Goal: Transaction & Acquisition: Purchase product/service

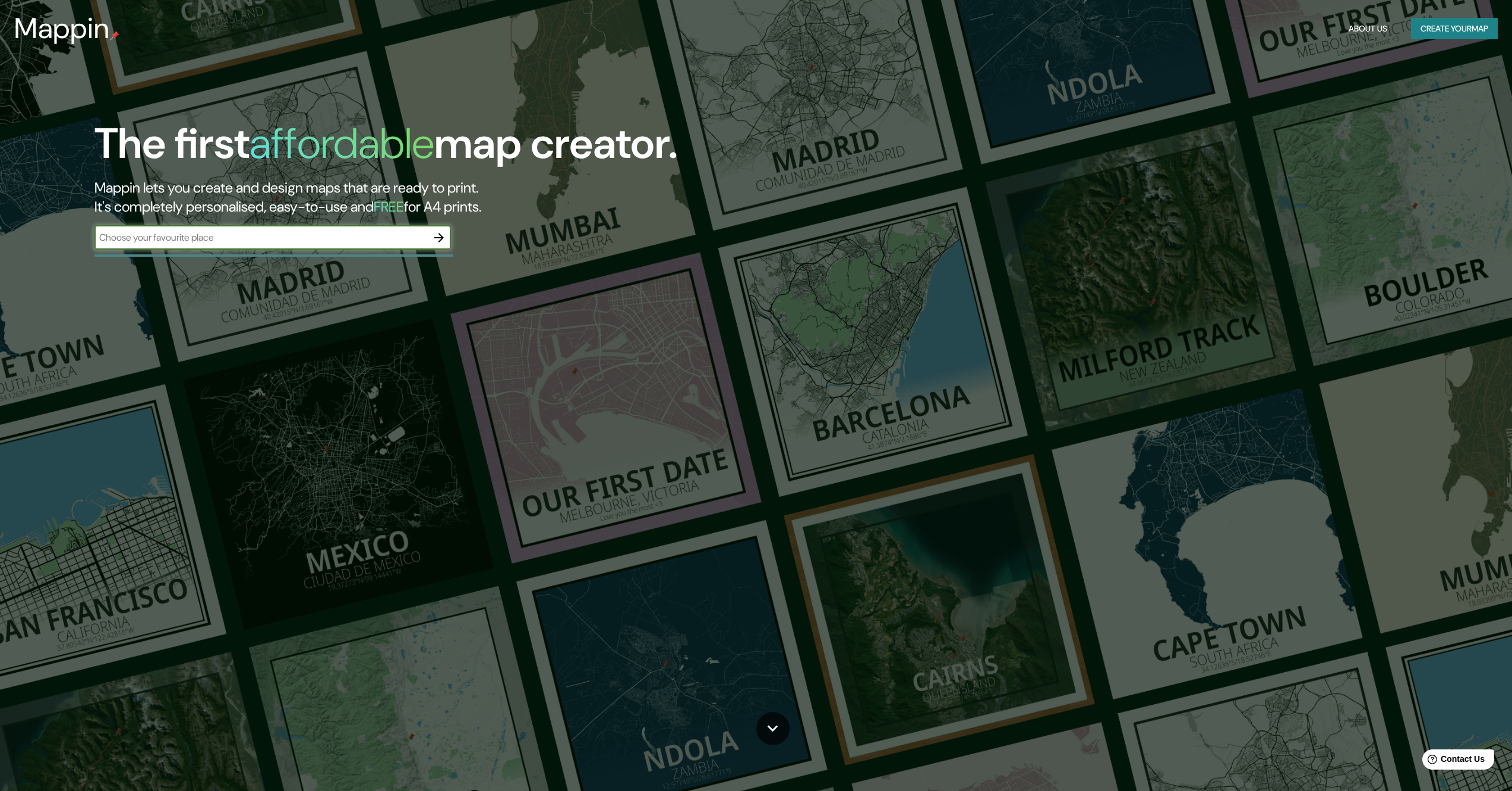
click at [282, 235] on input "text" at bounding box center [261, 237] width 333 height 14
type input "san [PERSON_NAME] tultepec"
click at [443, 236] on icon "button" at bounding box center [438, 237] width 9 height 9
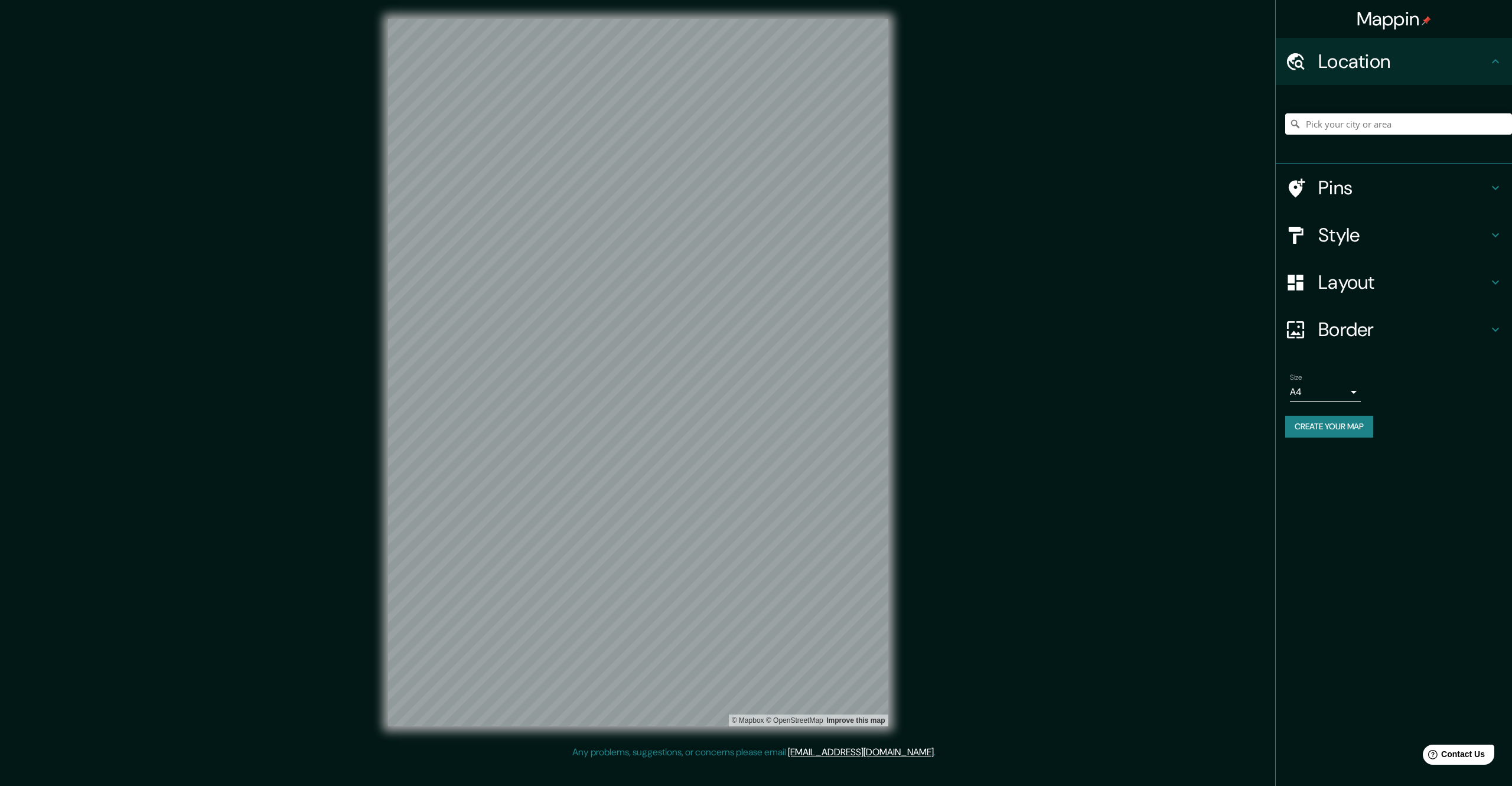
click at [1343, 227] on h4 "Style" at bounding box center [1403, 235] width 170 height 23
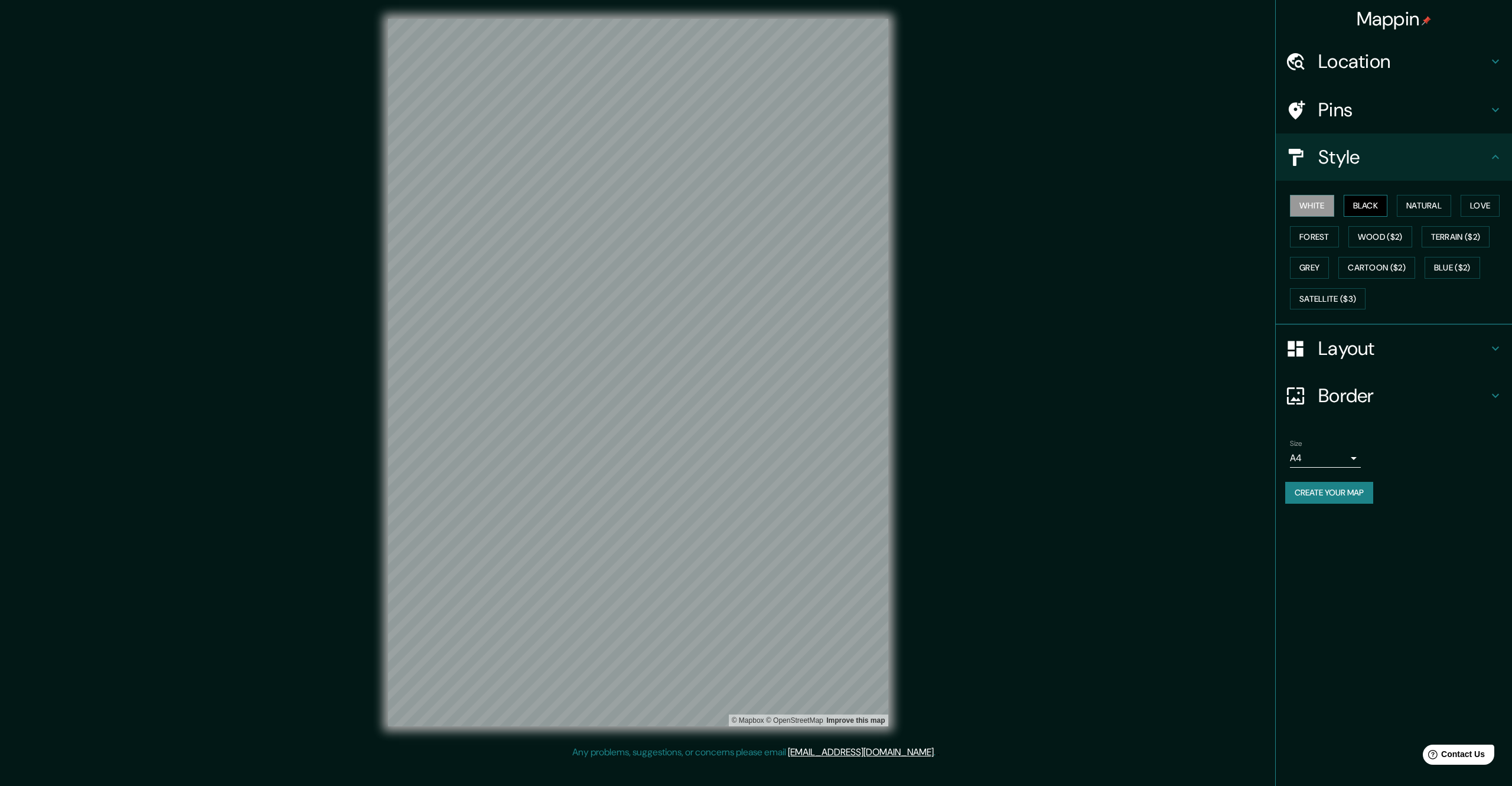
click at [1363, 208] on button "Black" at bounding box center [1365, 206] width 44 height 22
click at [1410, 203] on button "Natural" at bounding box center [1424, 206] width 55 height 22
click at [1320, 209] on button "White" at bounding box center [1312, 206] width 44 height 22
click at [1361, 210] on button "Black" at bounding box center [1365, 206] width 44 height 22
click at [1433, 212] on button "Natural" at bounding box center [1424, 206] width 55 height 22
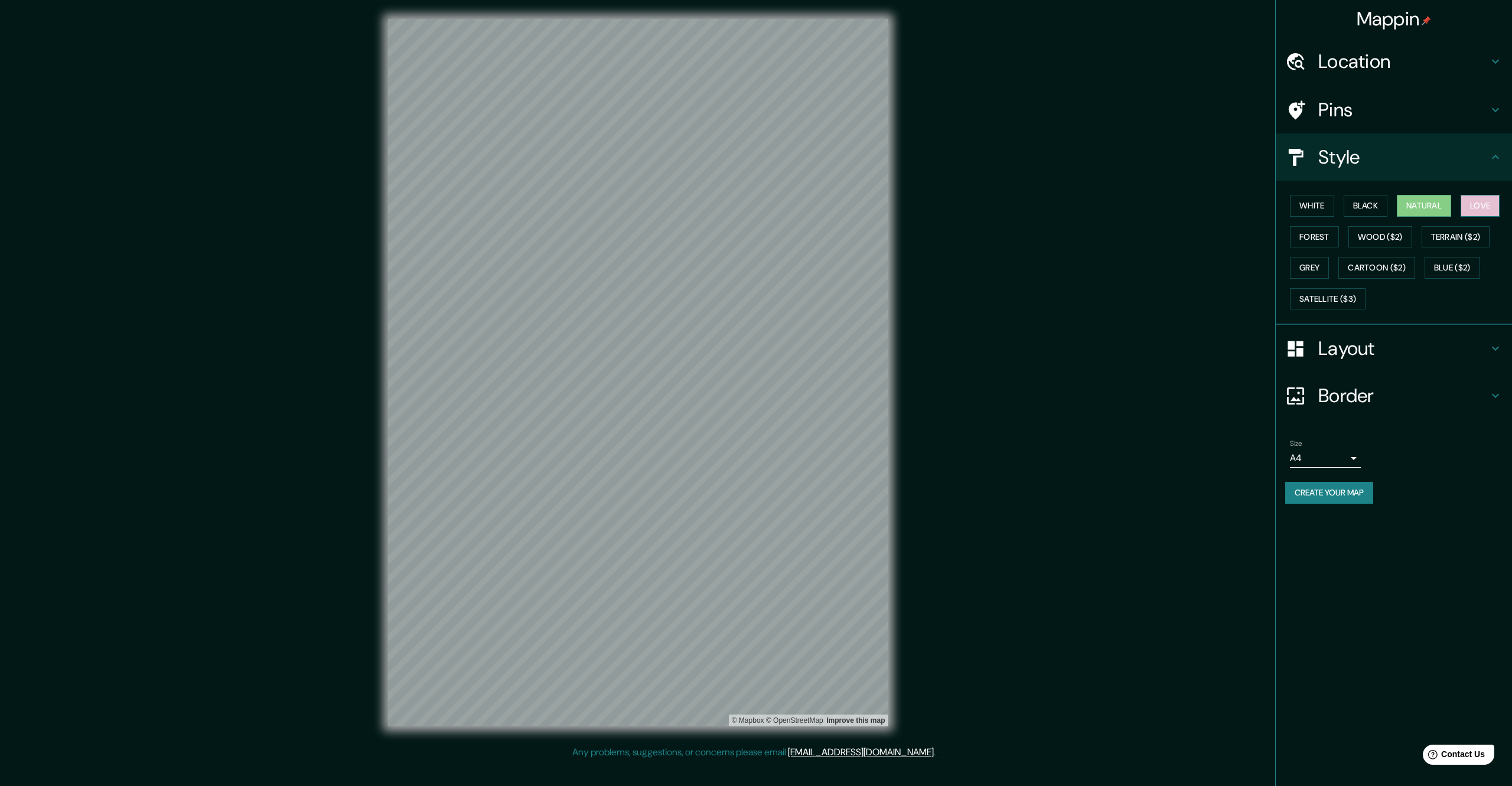
click at [1483, 207] on button "Love" at bounding box center [1480, 206] width 39 height 22
click at [1449, 204] on button "Natural" at bounding box center [1424, 206] width 55 height 22
click at [1426, 207] on button "Natural" at bounding box center [1424, 206] width 55 height 22
click at [1314, 237] on button "Forest" at bounding box center [1314, 237] width 49 height 22
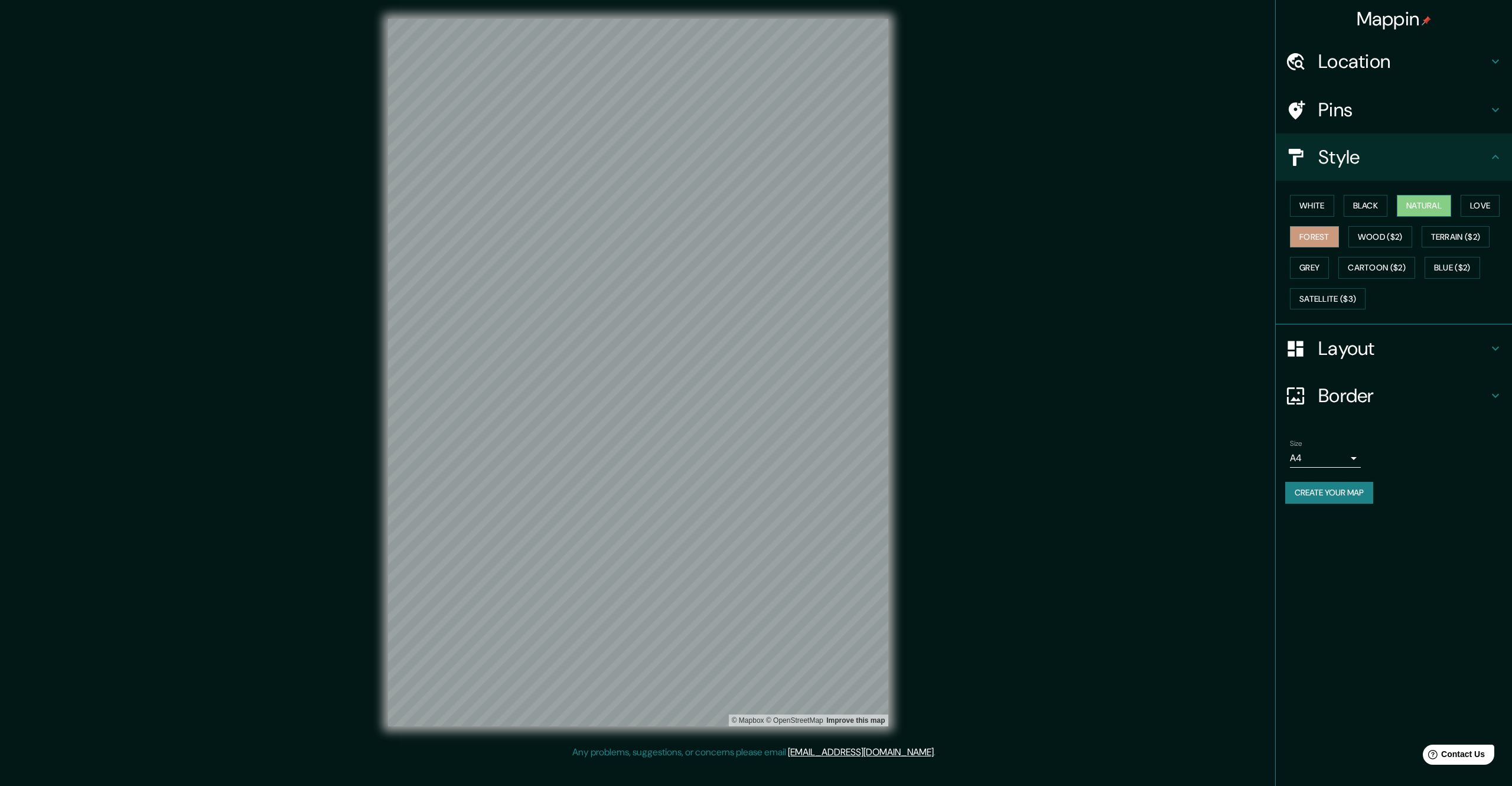
click at [1437, 201] on button "Natural" at bounding box center [1424, 206] width 55 height 22
click at [1340, 115] on h4 "Pins" at bounding box center [1403, 110] width 170 height 23
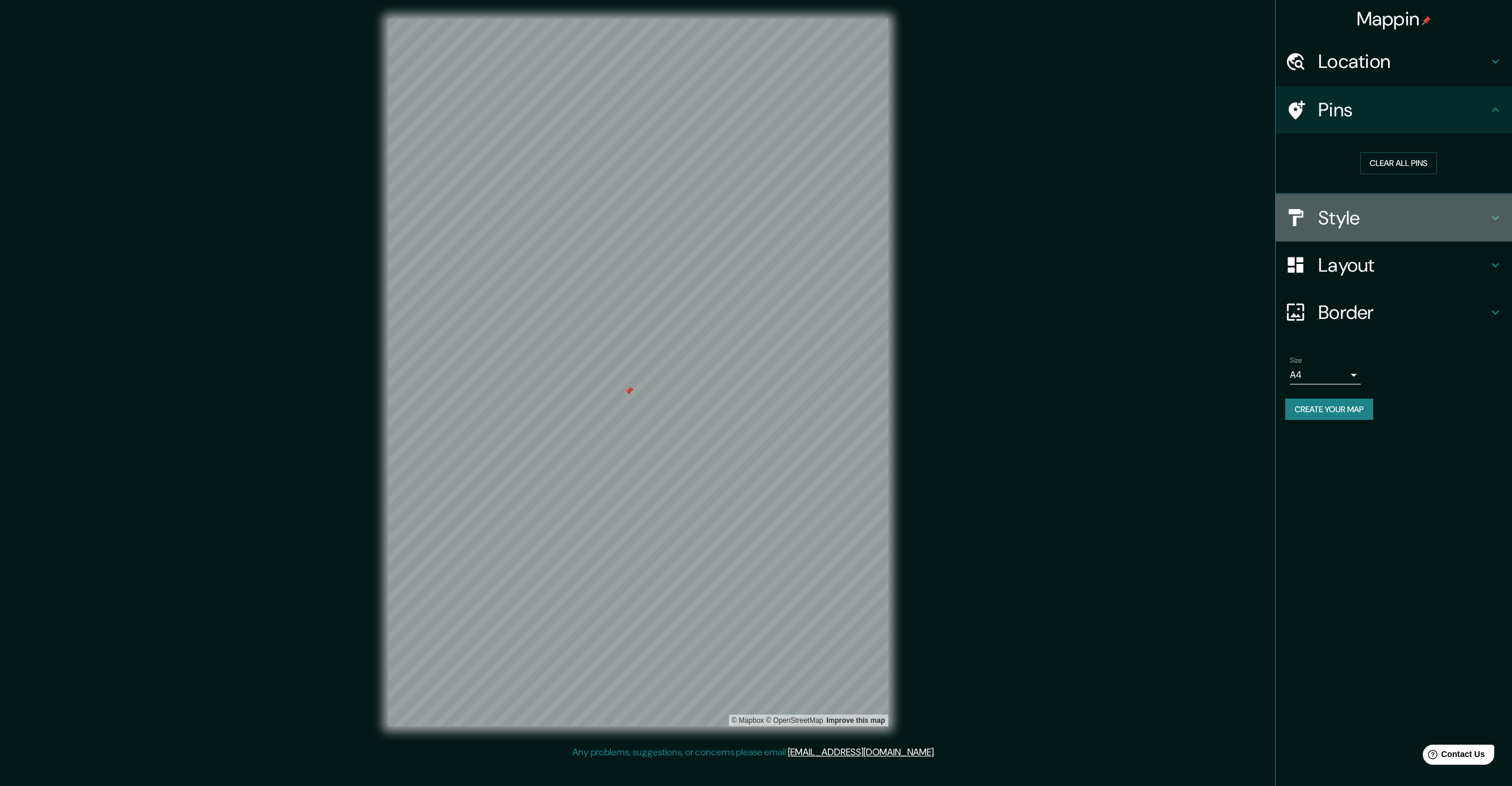
click at [1347, 212] on h4 "Style" at bounding box center [1403, 218] width 170 height 23
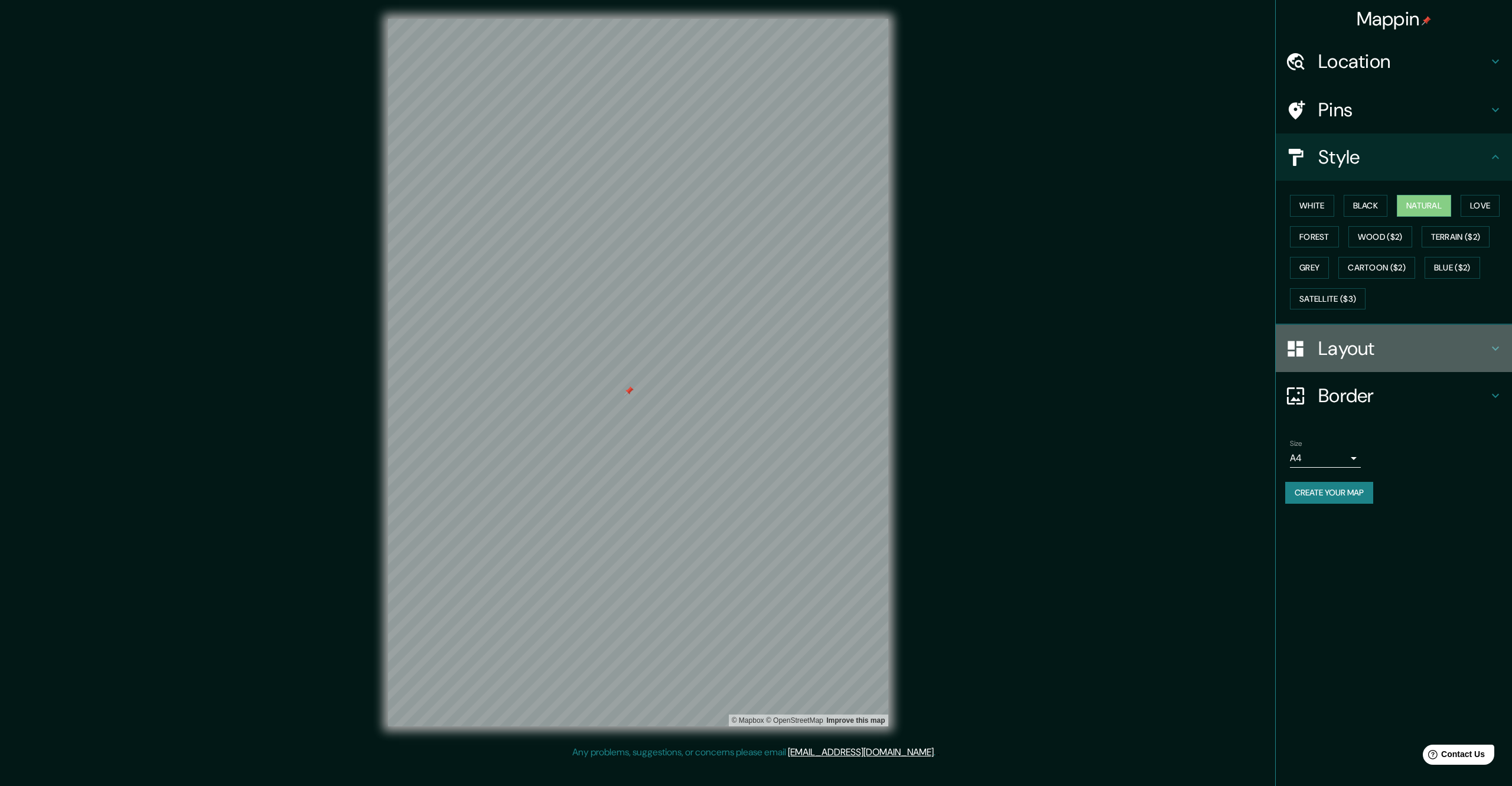
click at [1335, 353] on h4 "Layout" at bounding box center [1403, 349] width 170 height 23
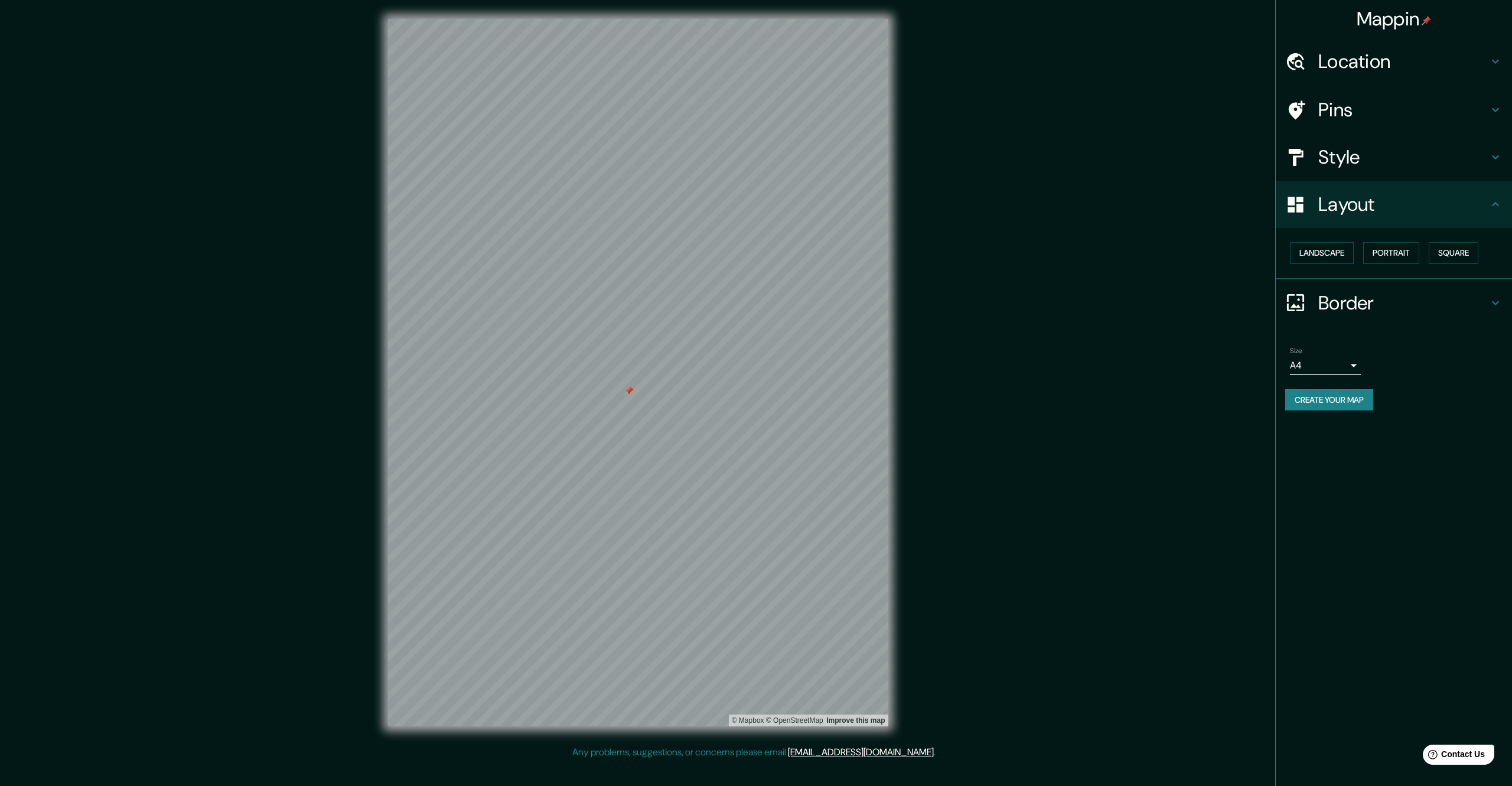
click at [1381, 298] on h4 "Border" at bounding box center [1403, 302] width 170 height 23
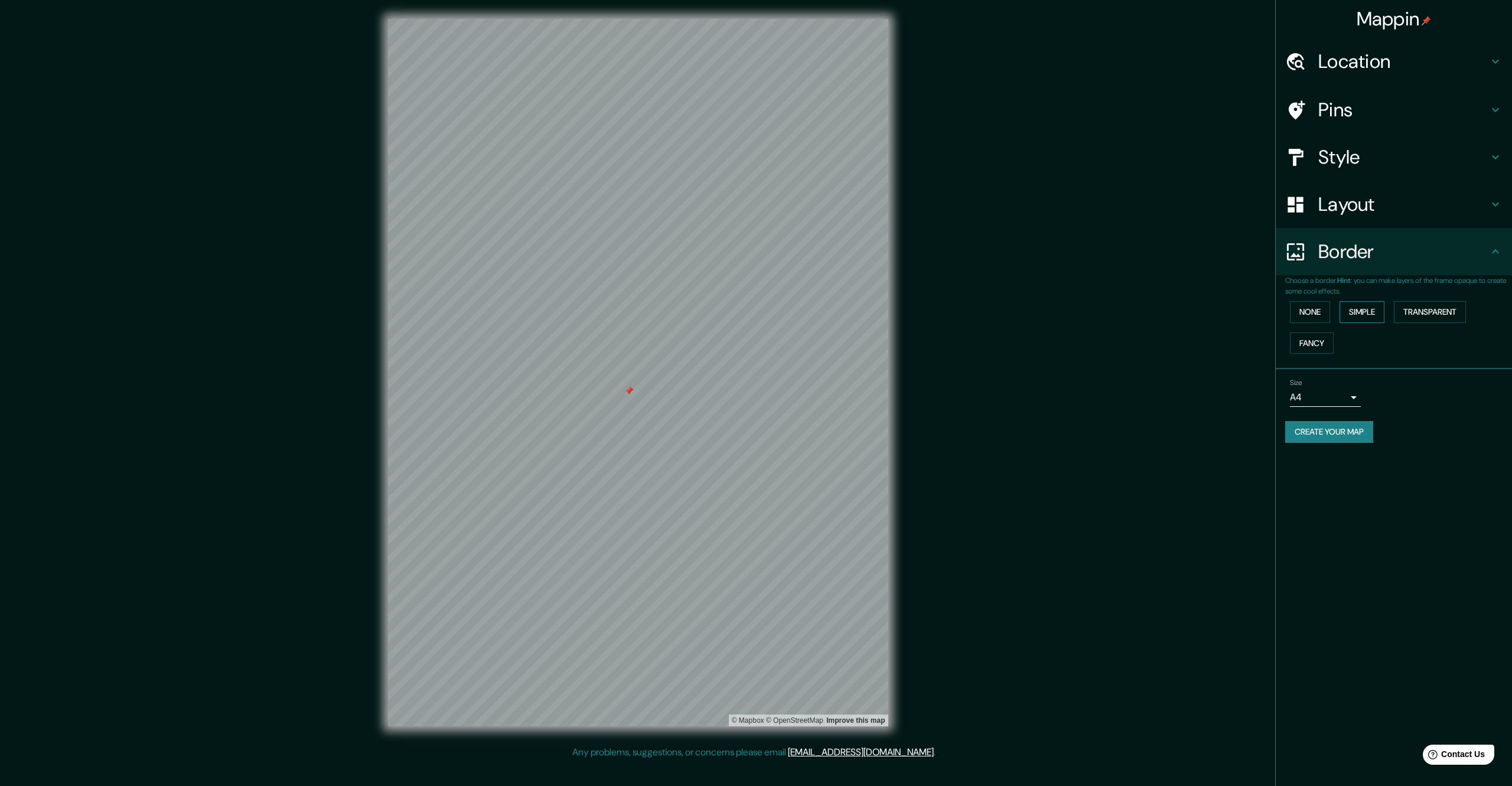
click at [1370, 312] on button "Simple" at bounding box center [1362, 312] width 45 height 22
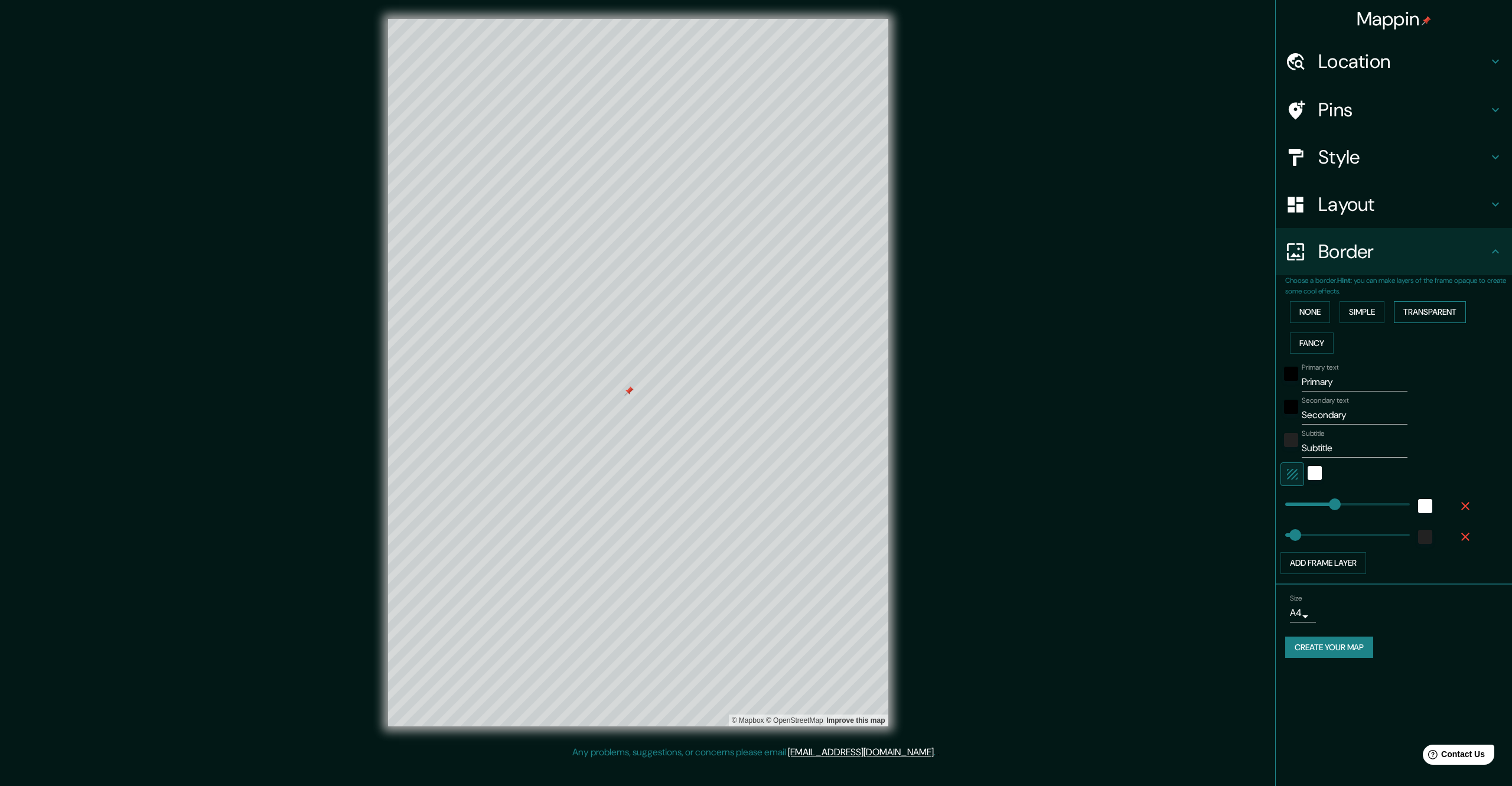
click at [1425, 304] on button "Transparent" at bounding box center [1429, 312] width 72 height 22
click at [1403, 306] on button "Transparent" at bounding box center [1429, 312] width 72 height 22
type input "407"
type input "68"
click at [1384, 317] on button "Simple" at bounding box center [1362, 312] width 45 height 22
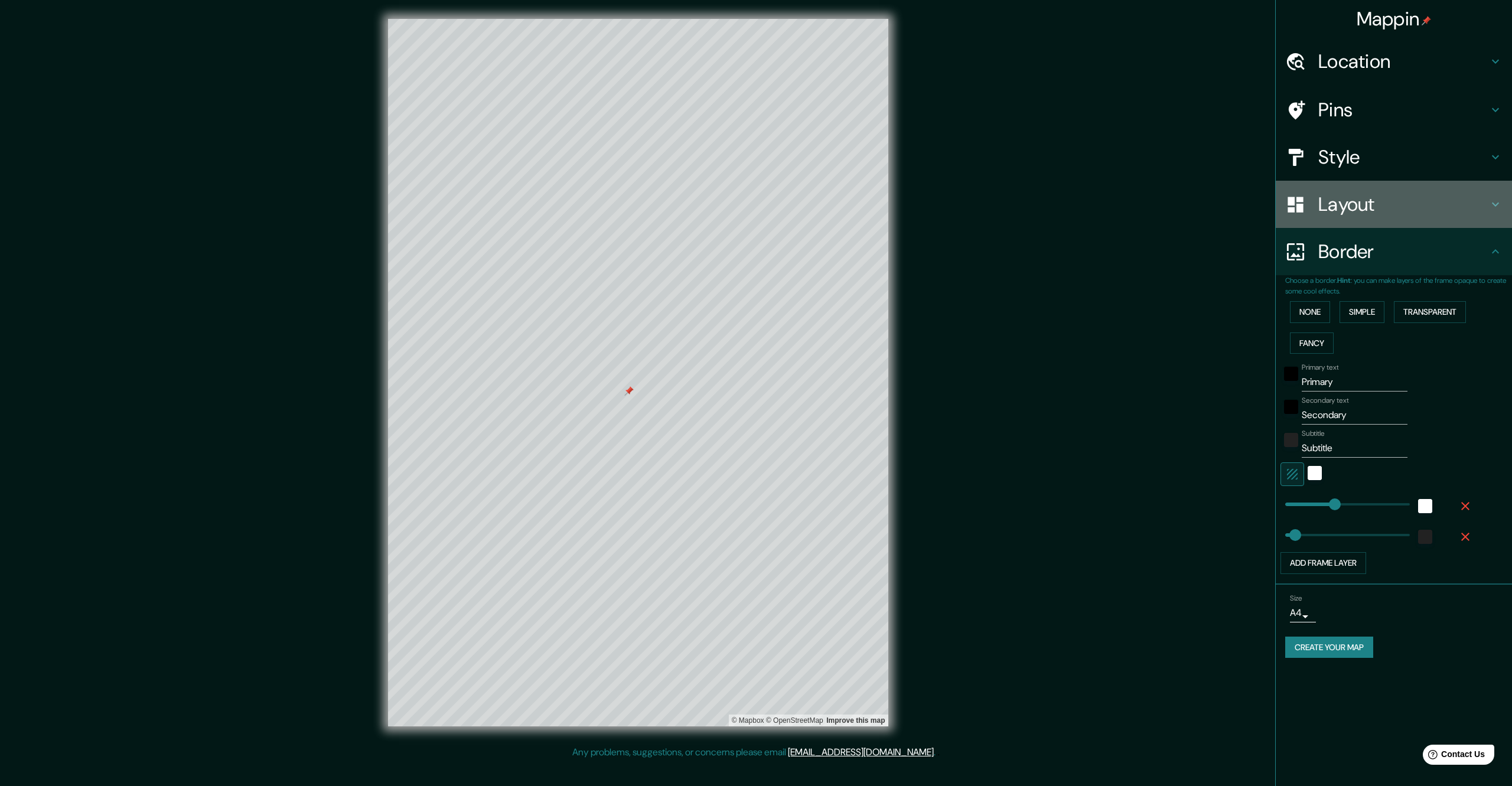
click at [1334, 222] on div "Layout" at bounding box center [1394, 204] width 236 height 47
type input "339"
type input "68"
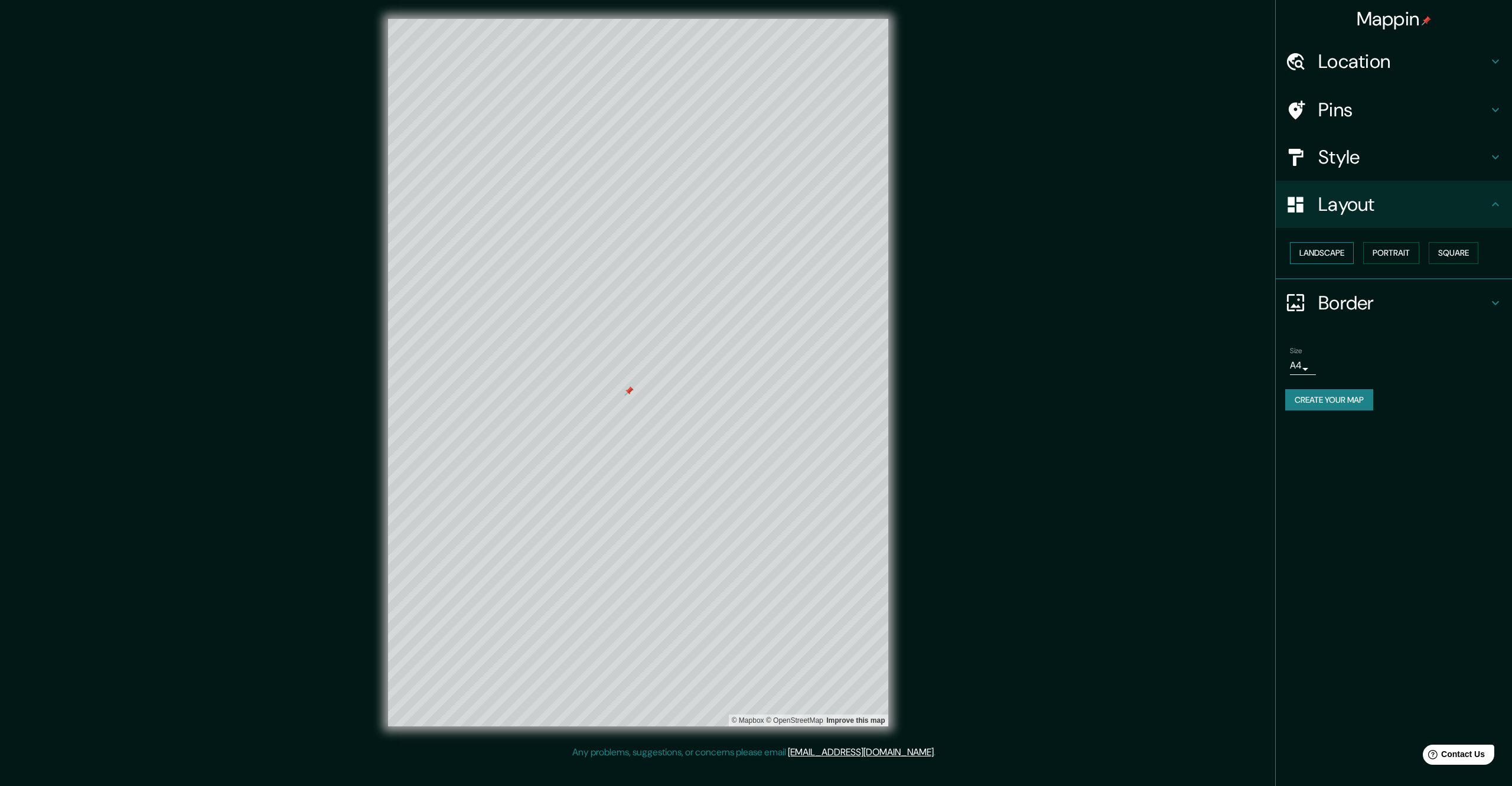
click at [1333, 258] on button "Landscape" at bounding box center [1322, 253] width 64 height 22
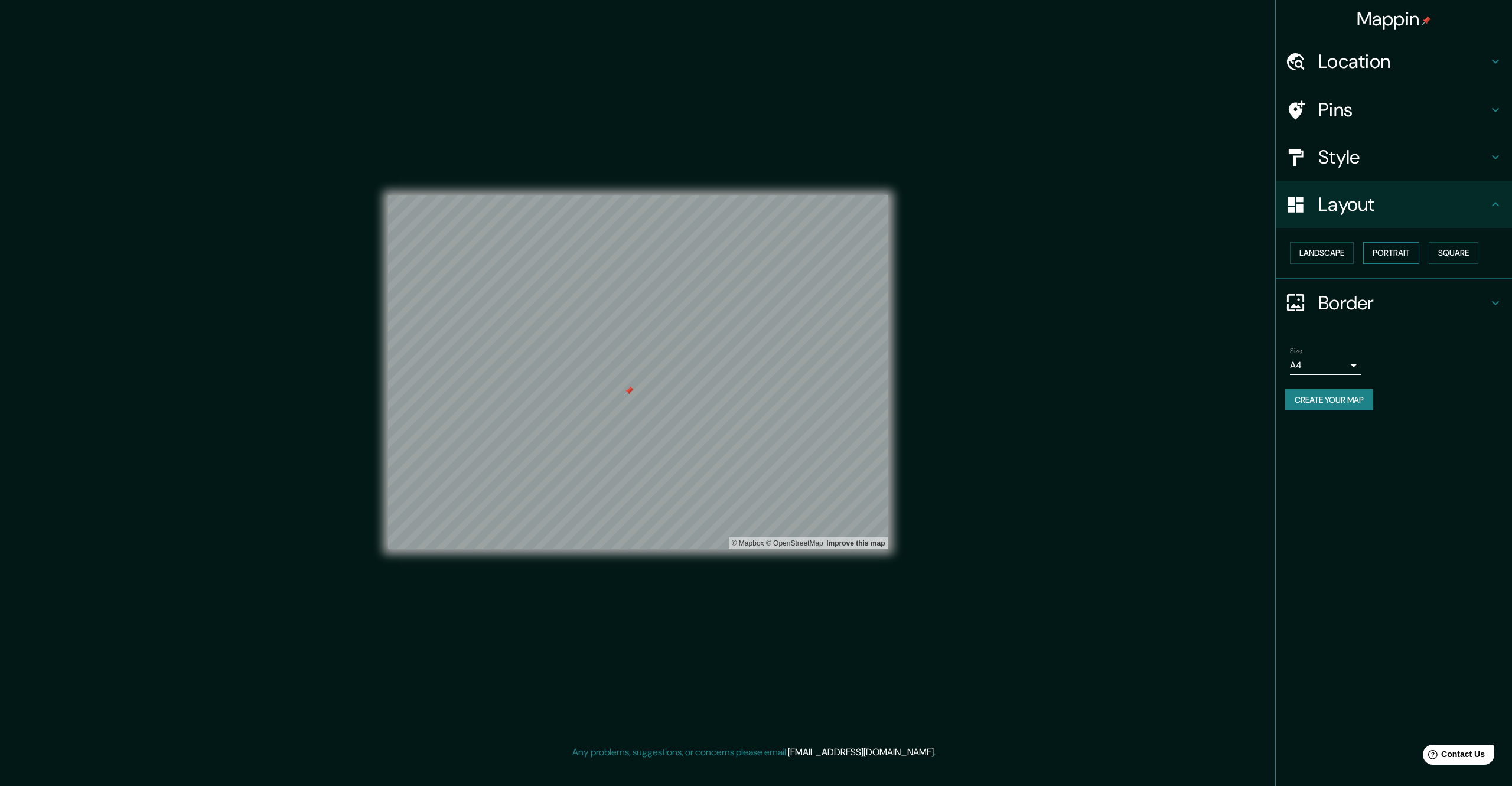
click at [1388, 253] on button "Portrait" at bounding box center [1390, 253] width 56 height 22
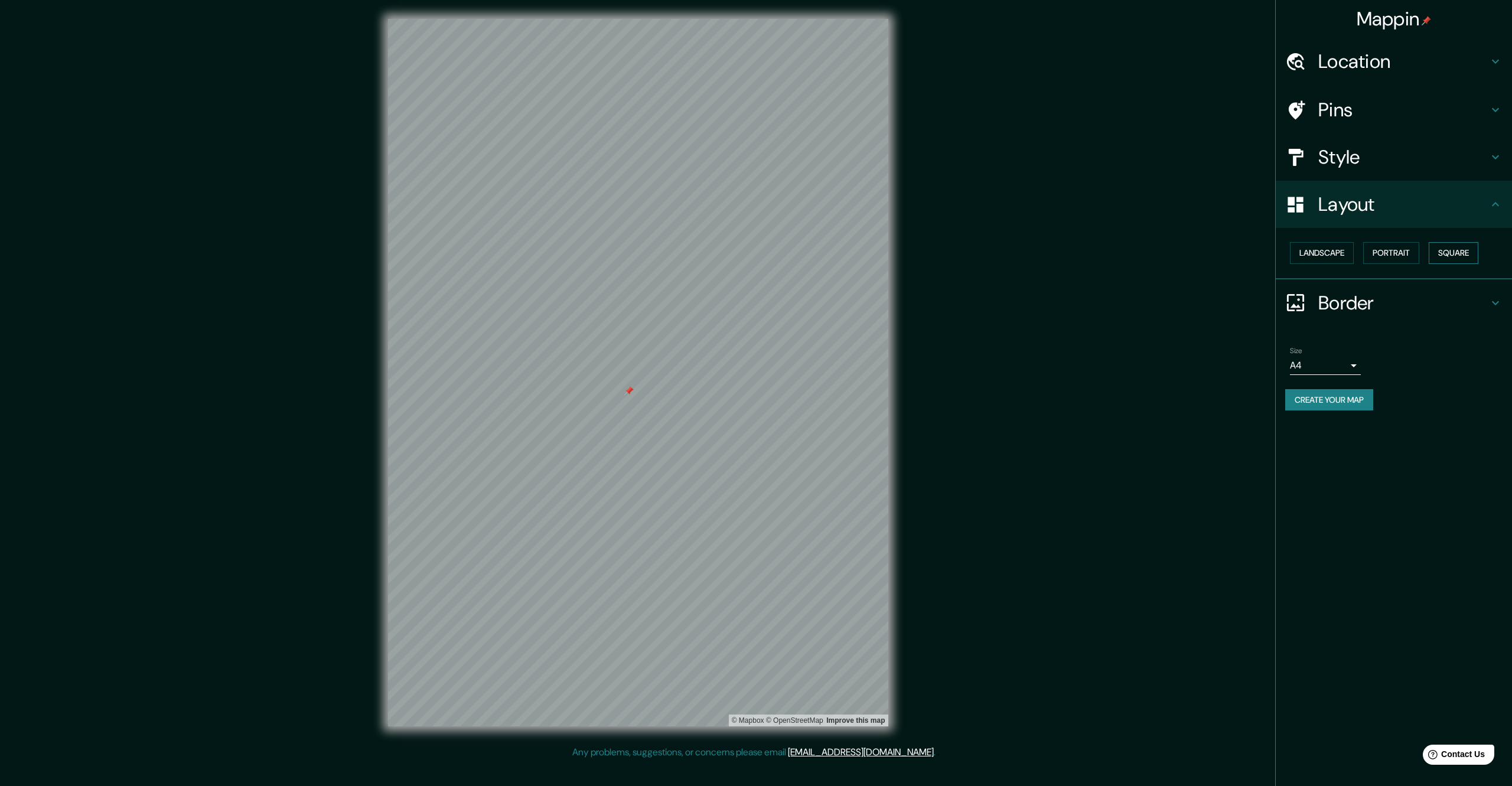
click at [1449, 251] on button "Square" at bounding box center [1453, 253] width 50 height 22
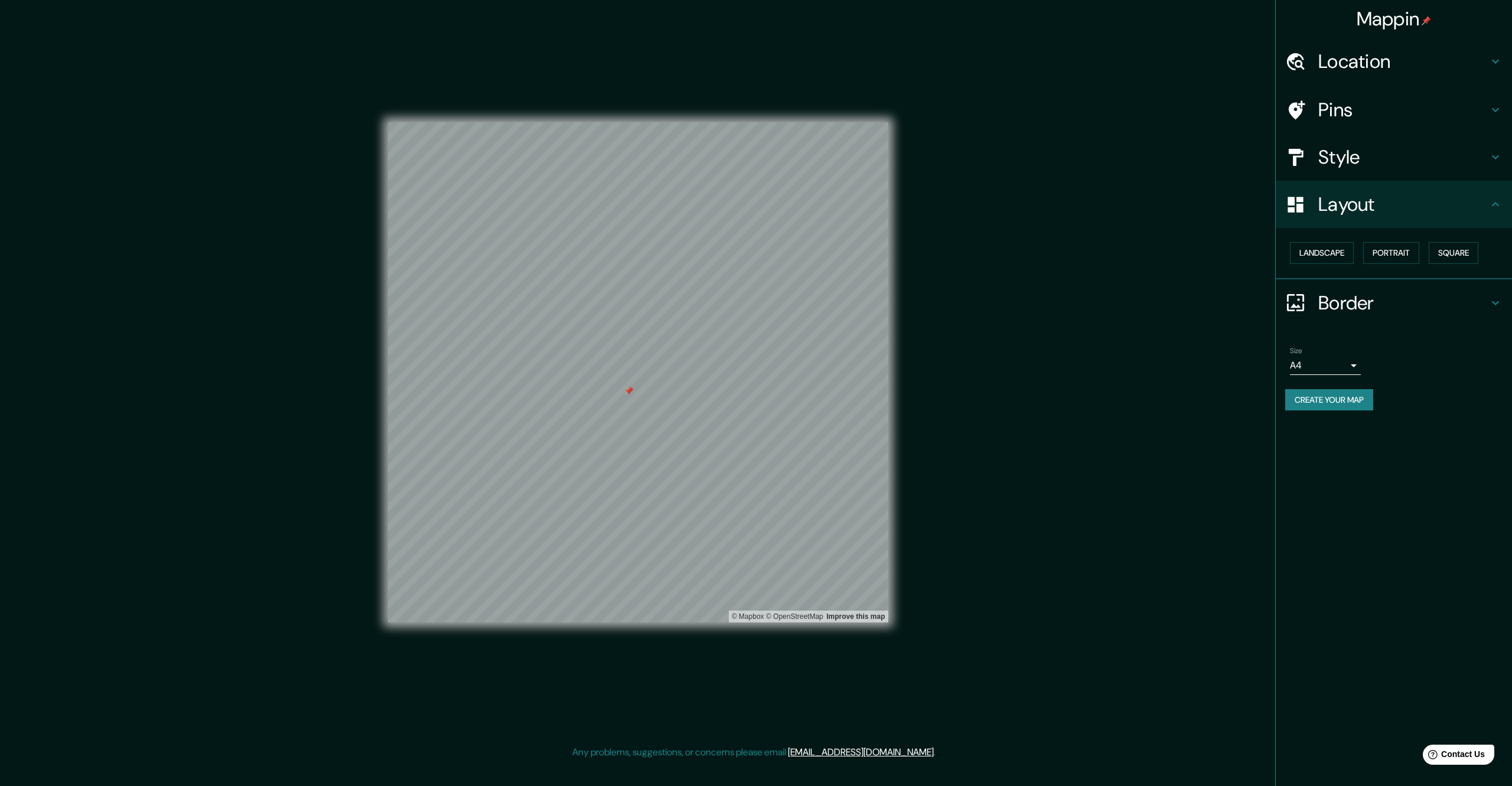
click at [1340, 293] on h4 "Border" at bounding box center [1403, 302] width 170 height 23
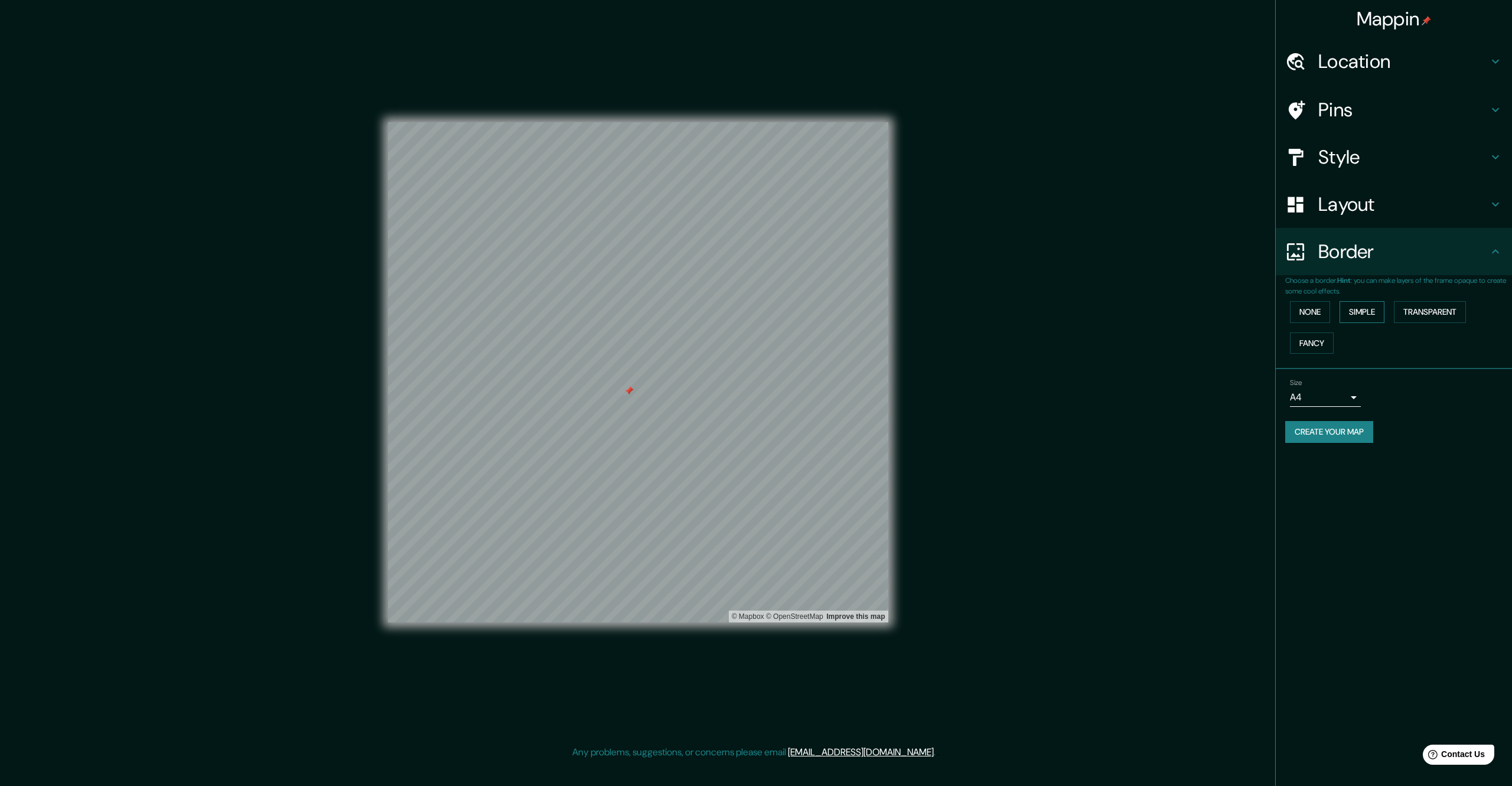
click at [1374, 320] on button "Simple" at bounding box center [1362, 312] width 45 height 22
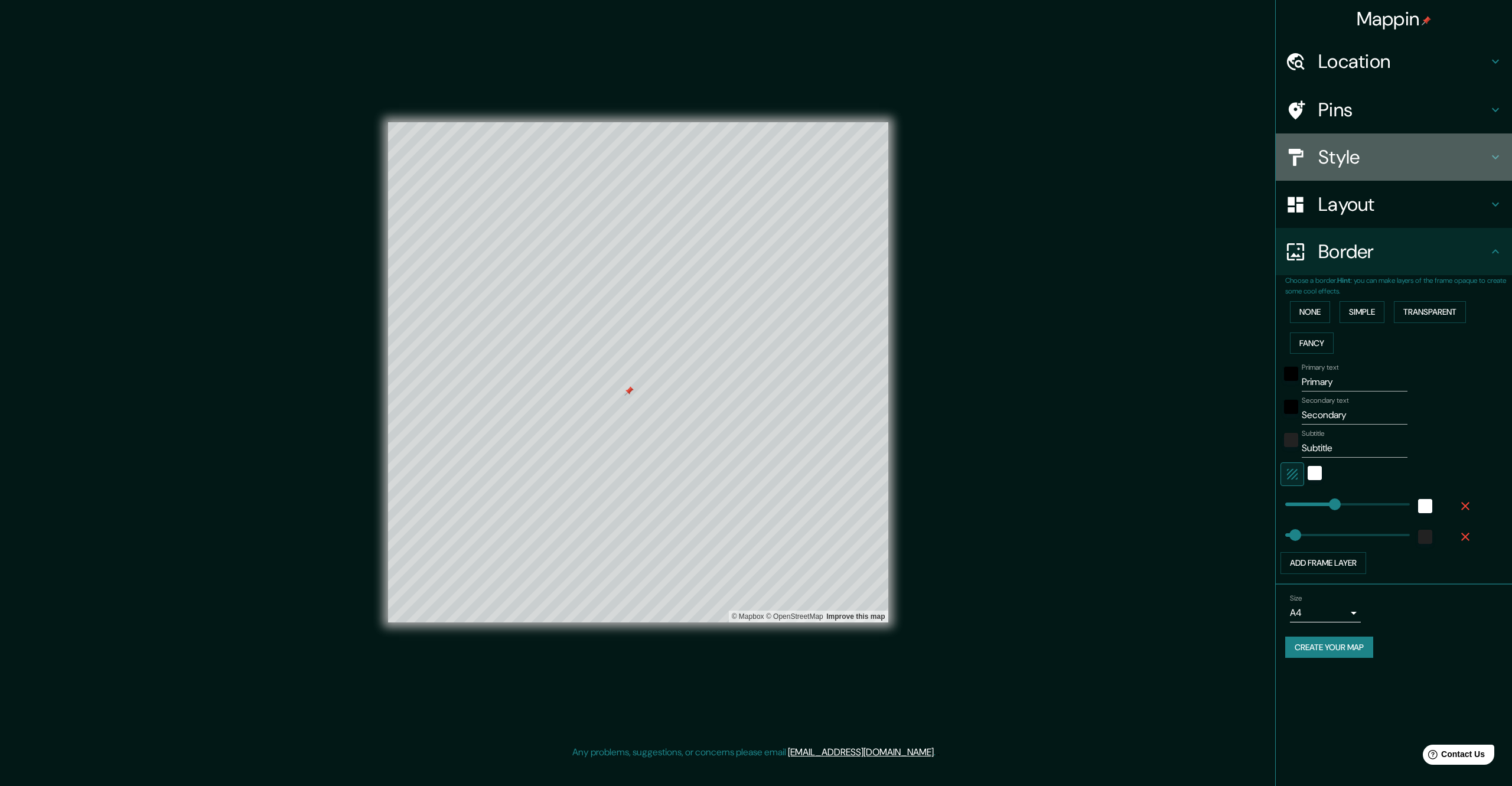
click at [1353, 166] on h4 "Style" at bounding box center [1403, 157] width 170 height 23
type input "339"
type input "68"
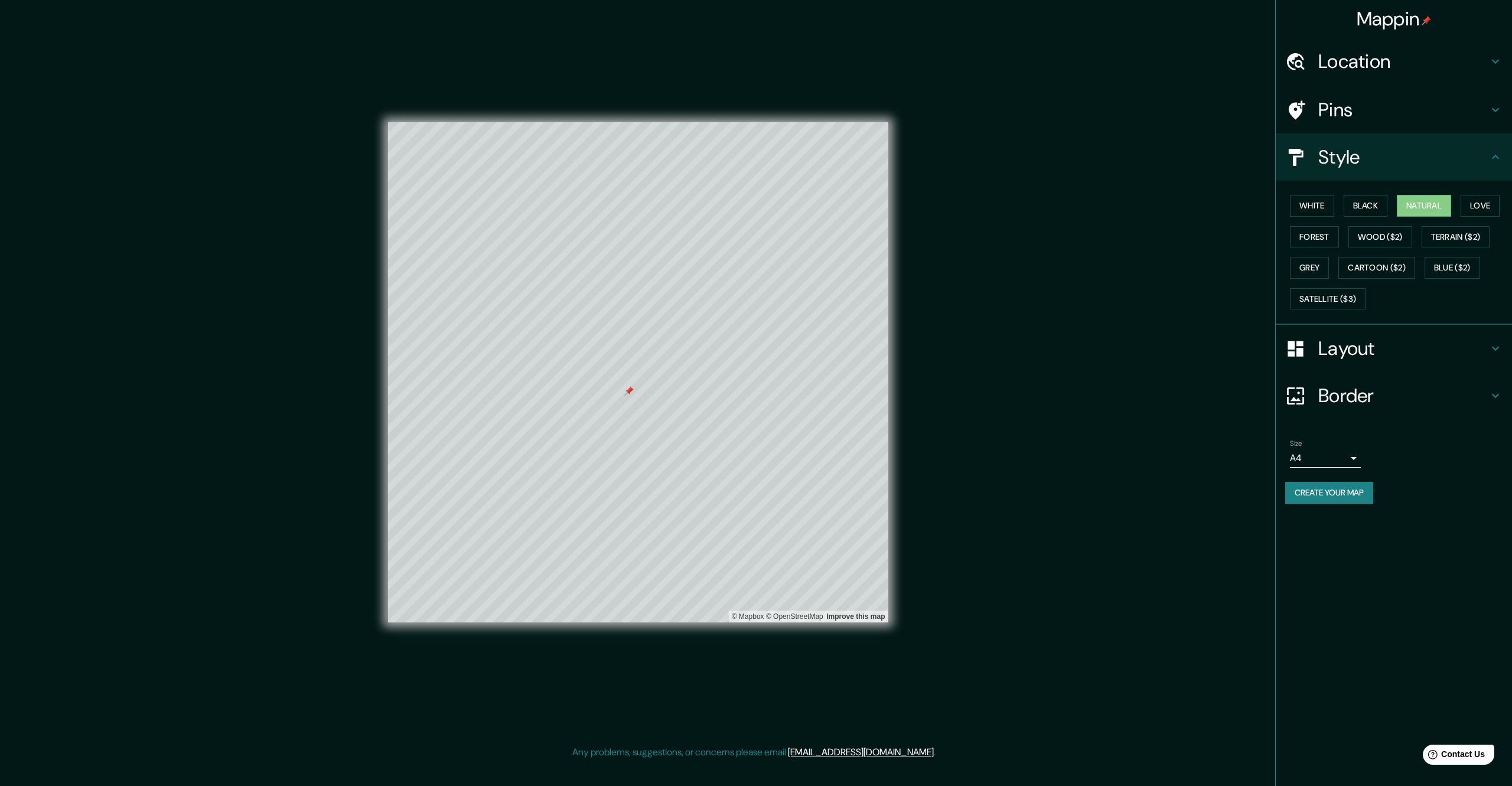
click at [1360, 69] on h4 "Location" at bounding box center [1403, 61] width 170 height 23
type input "339"
type input "68"
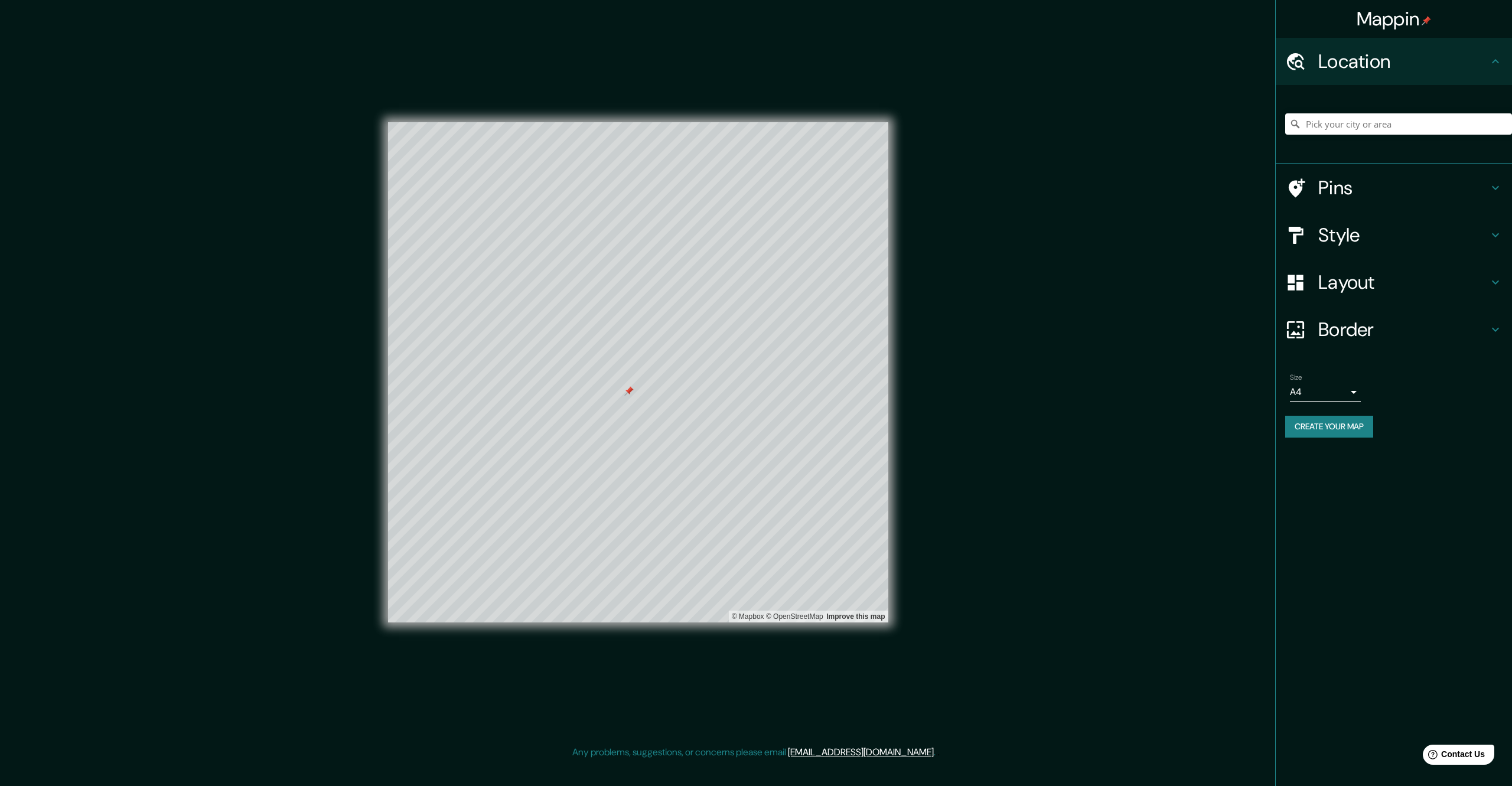
click at [1360, 69] on h4 "Location" at bounding box center [1403, 61] width 170 height 23
